Goal: Information Seeking & Learning: Learn about a topic

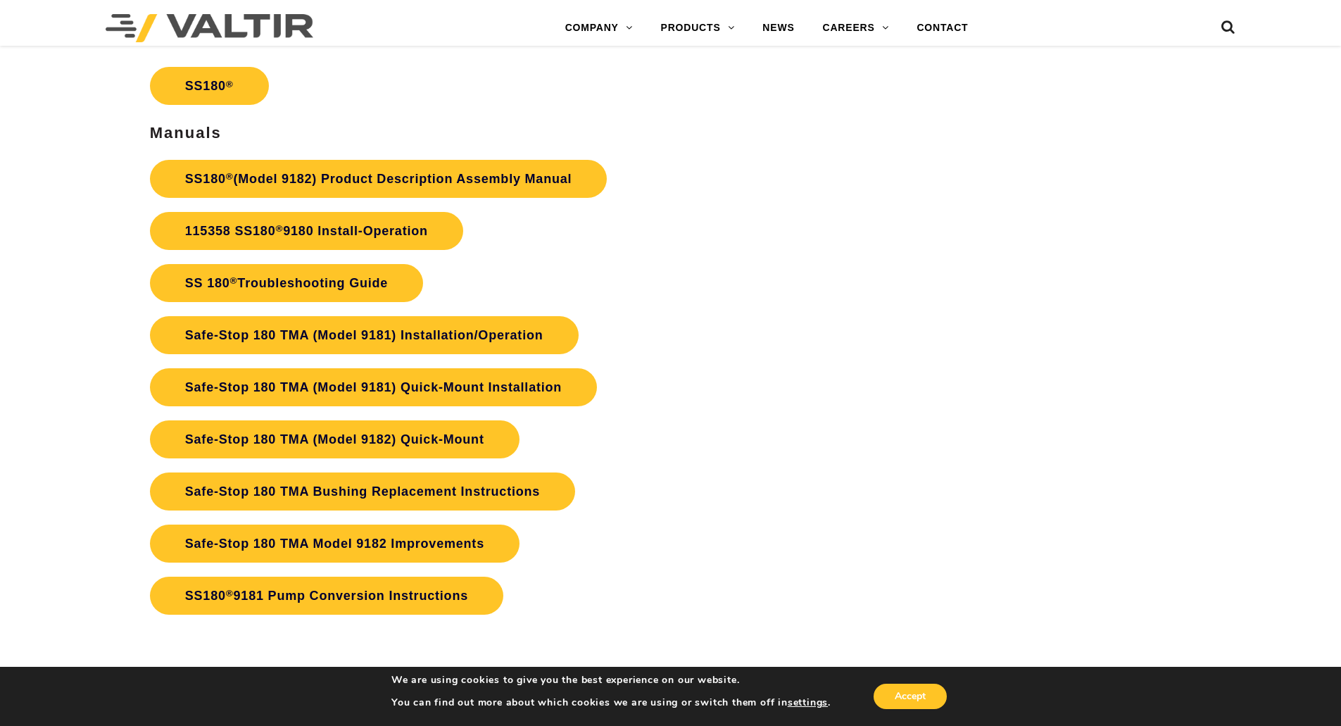
scroll to position [2792, 0]
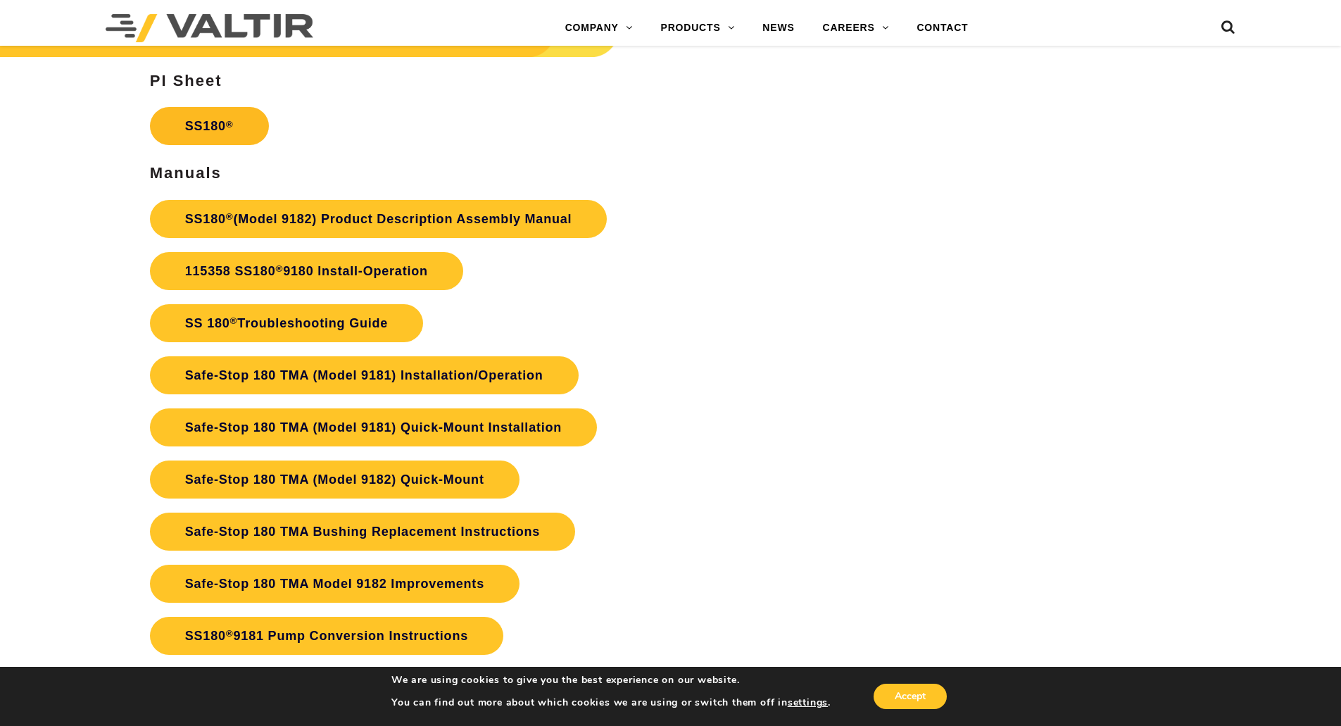
click at [209, 121] on link "SS180 ®" at bounding box center [209, 126] width 119 height 38
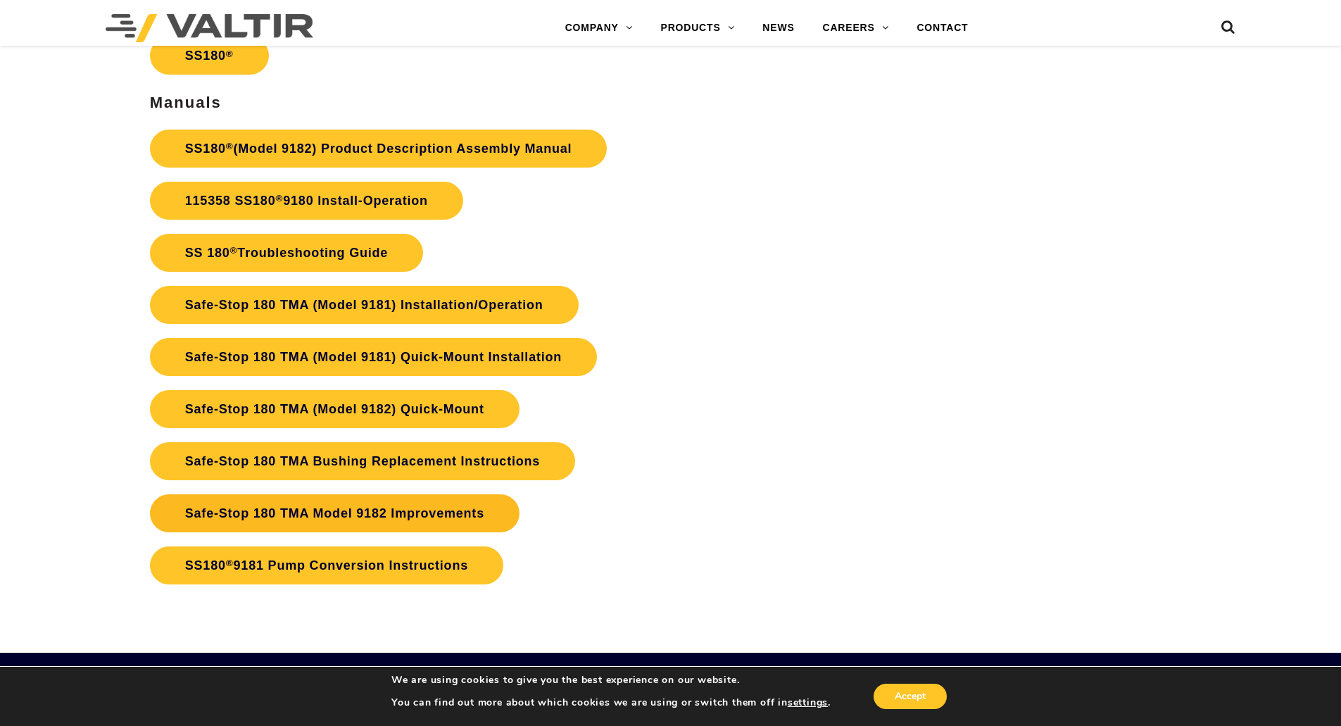
click at [392, 512] on link "Safe-Stop 180 TMA Model 9182 Improvements" at bounding box center [335, 513] width 370 height 38
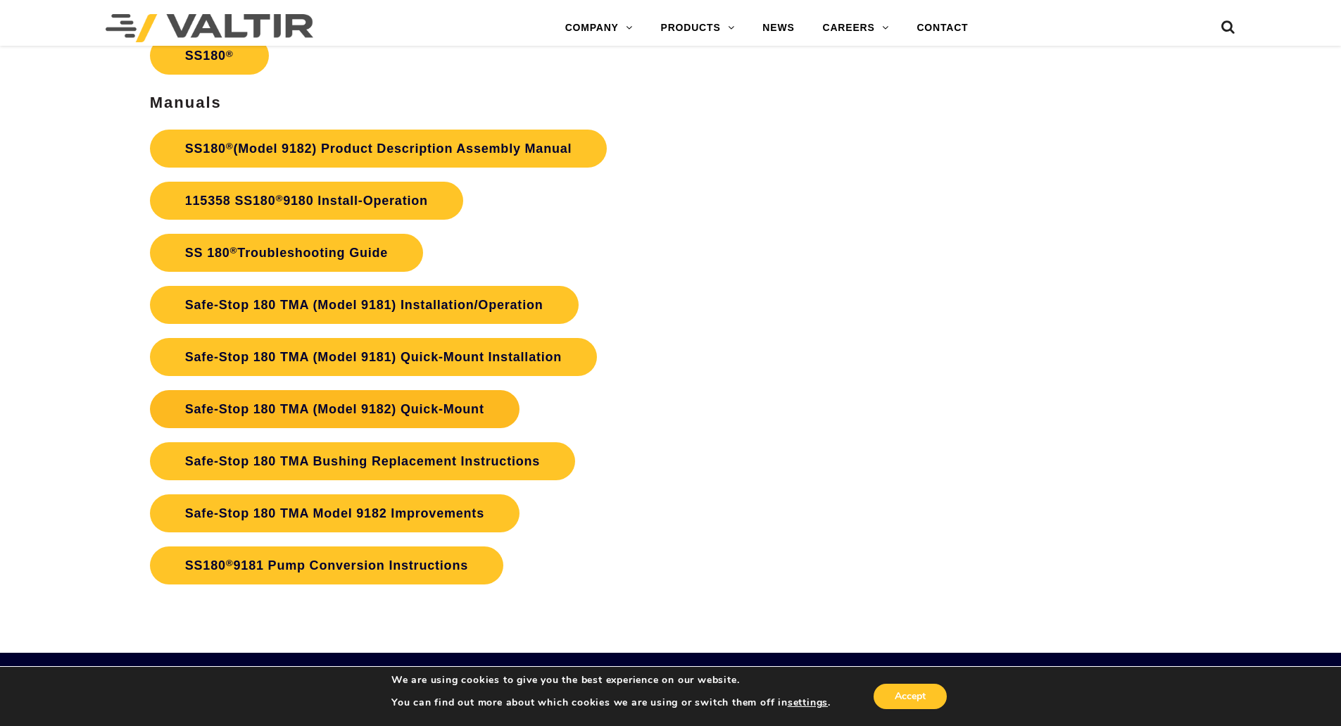
click at [298, 407] on link "Safe-Stop 180 TMA (Model 9182) Quick-Mount" at bounding box center [335, 409] width 370 height 38
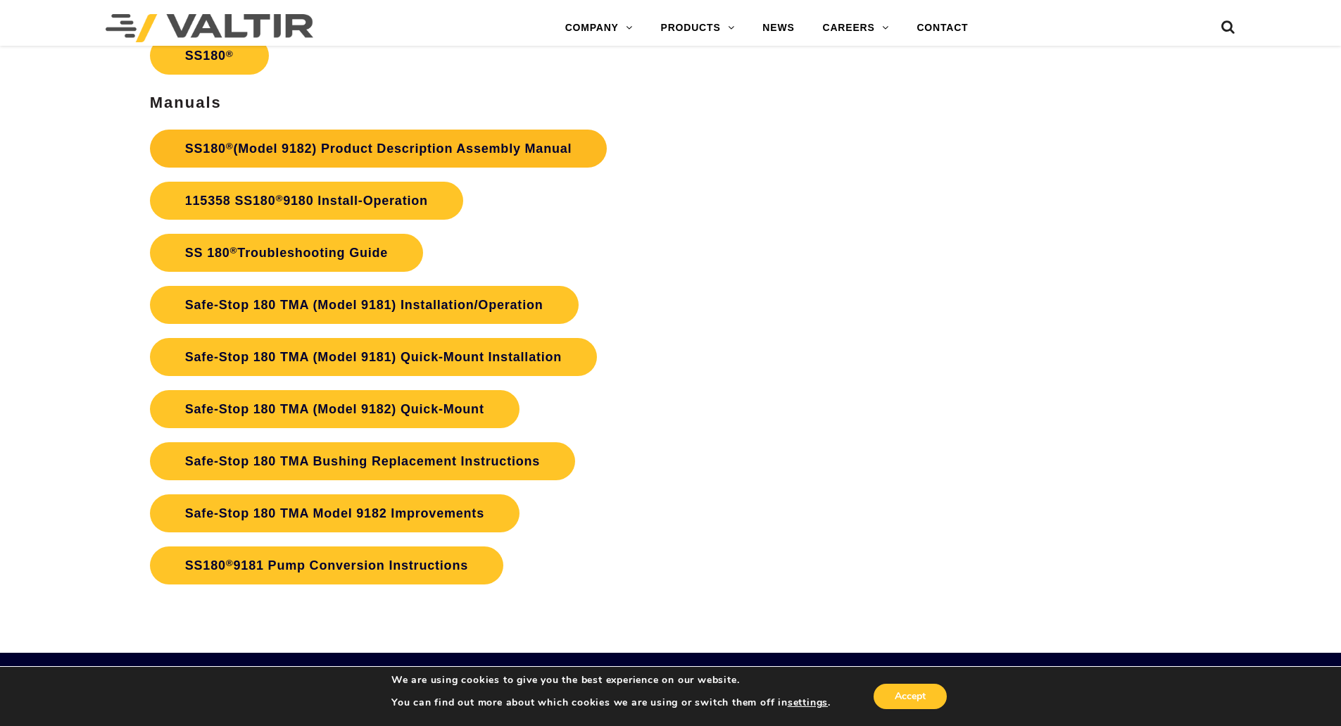
click at [366, 146] on link "SS180 ® (Model 9182) Product Description Assembly Manual" at bounding box center [379, 149] width 458 height 38
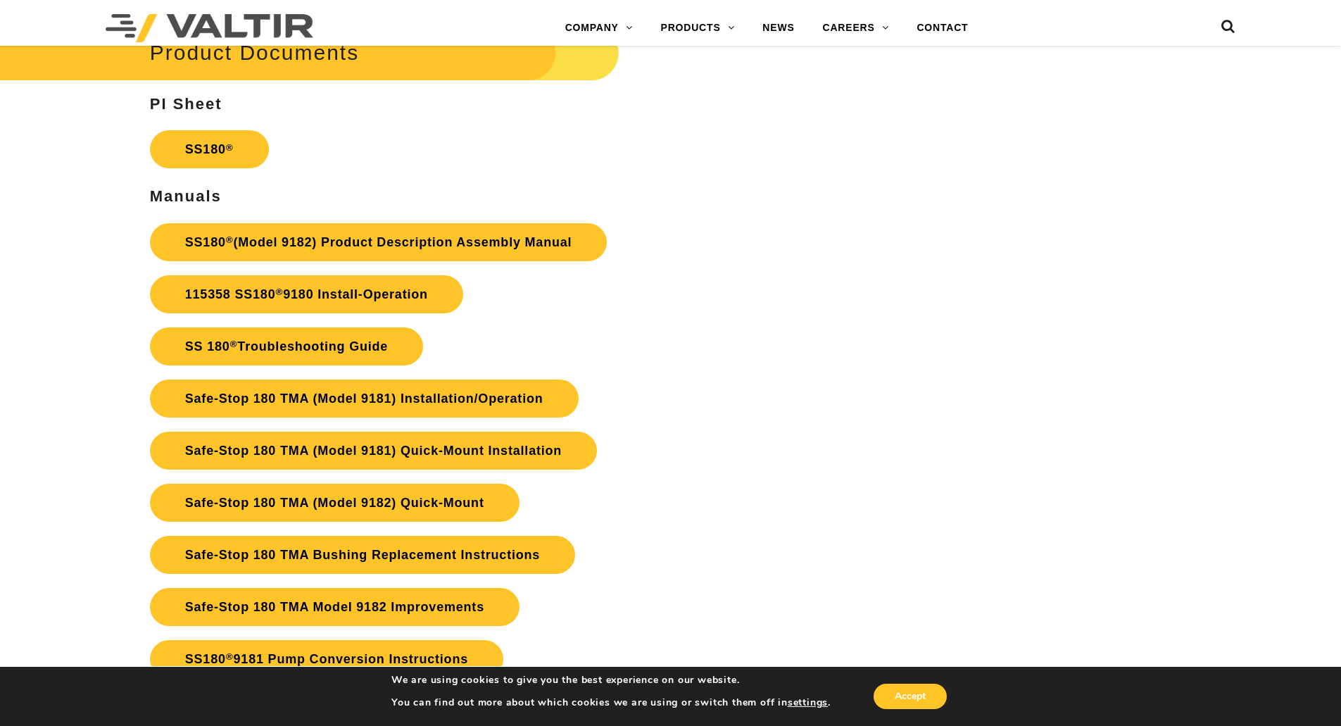
scroll to position [2737, 0]
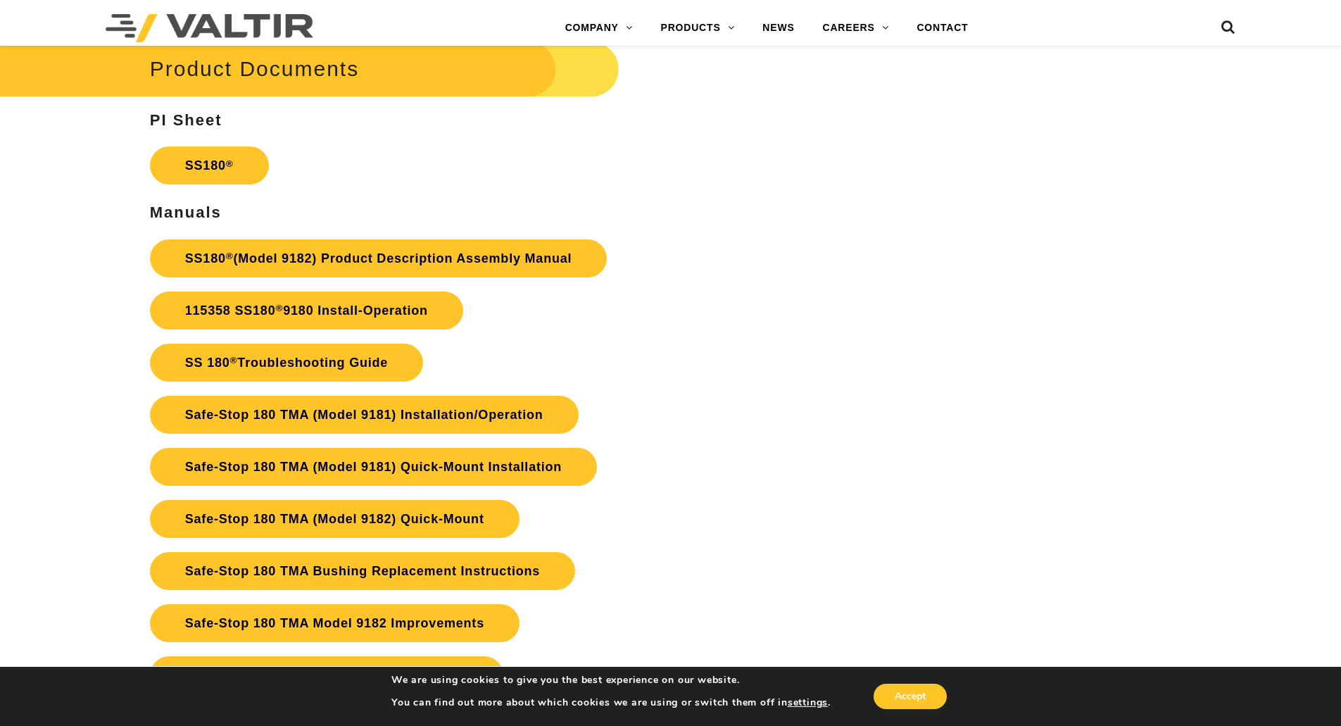
scroll to position [2721, 0]
